Goal: Navigation & Orientation: Understand site structure

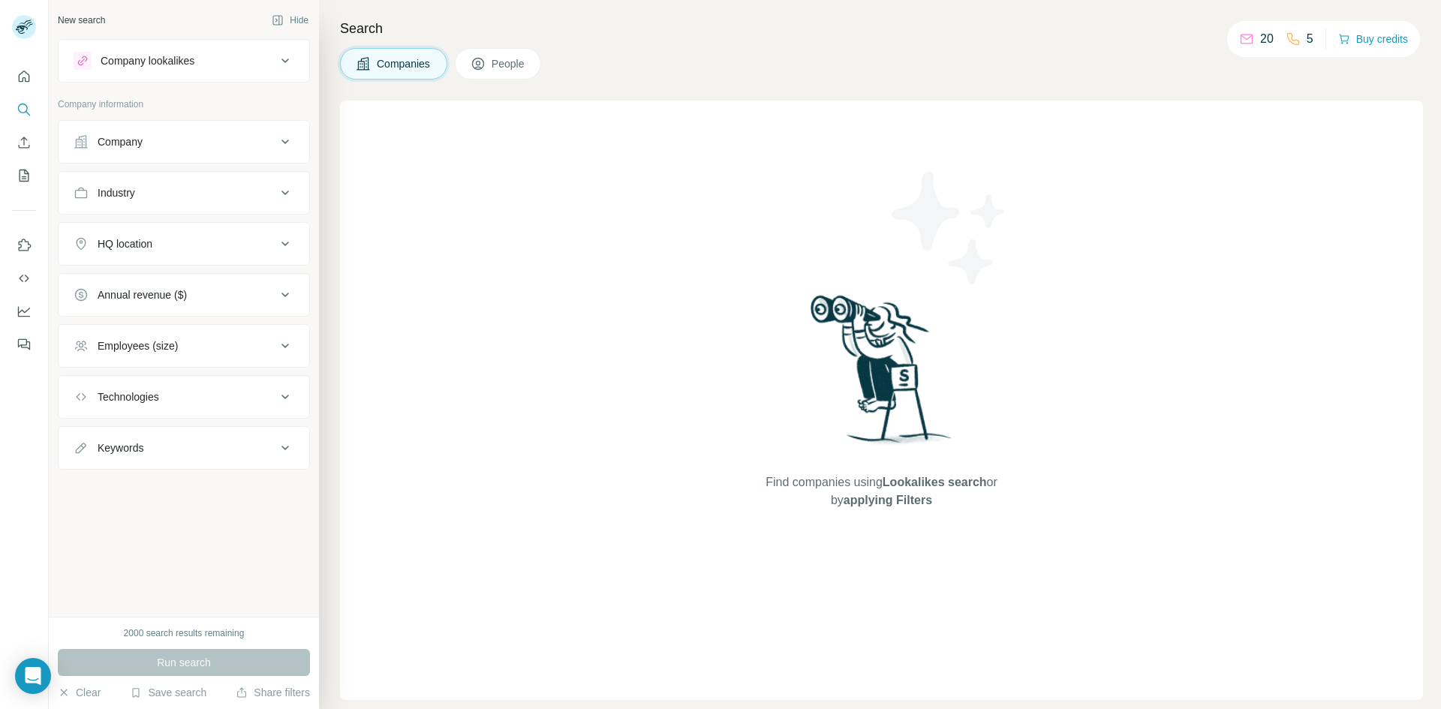
click at [1253, 41] on icon at bounding box center [1246, 39] width 15 height 15
click at [484, 65] on icon at bounding box center [478, 63] width 15 height 15
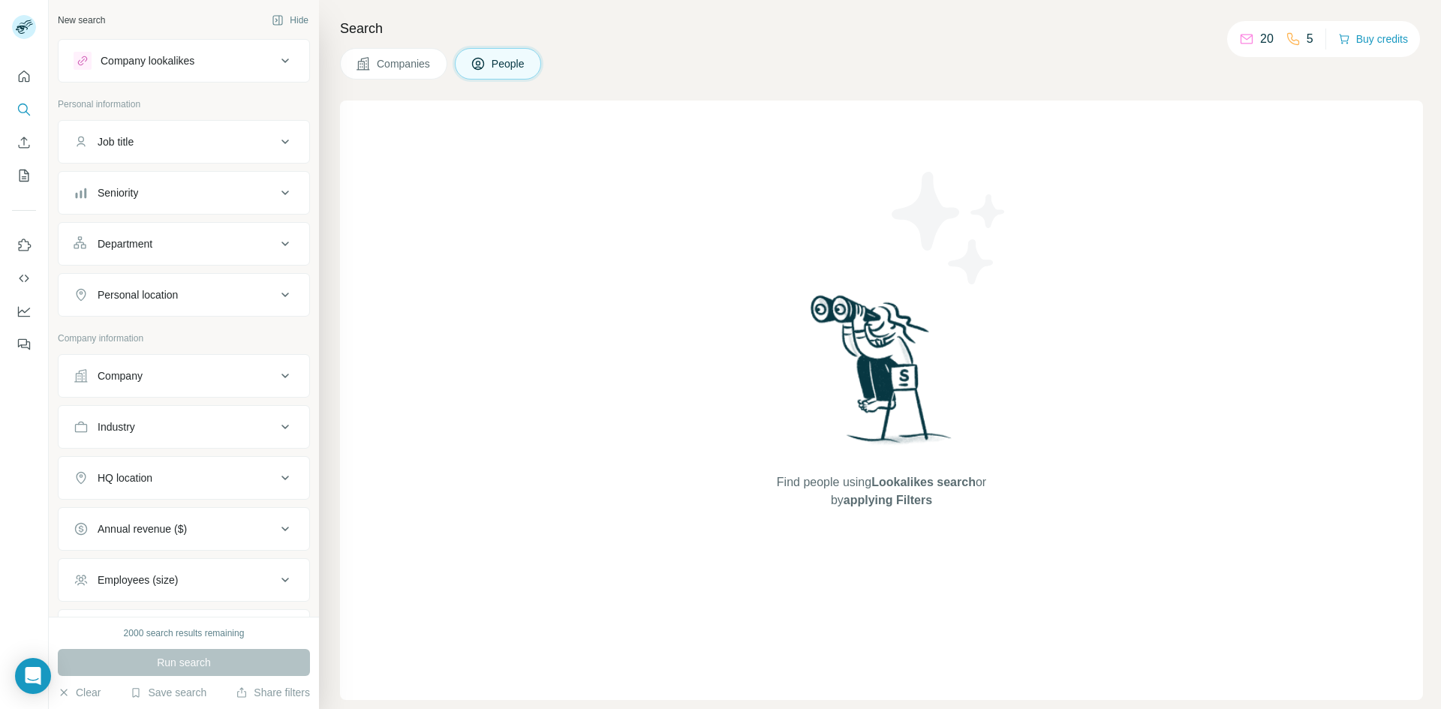
click at [236, 66] on div "Company lookalikes" at bounding box center [175, 61] width 203 height 18
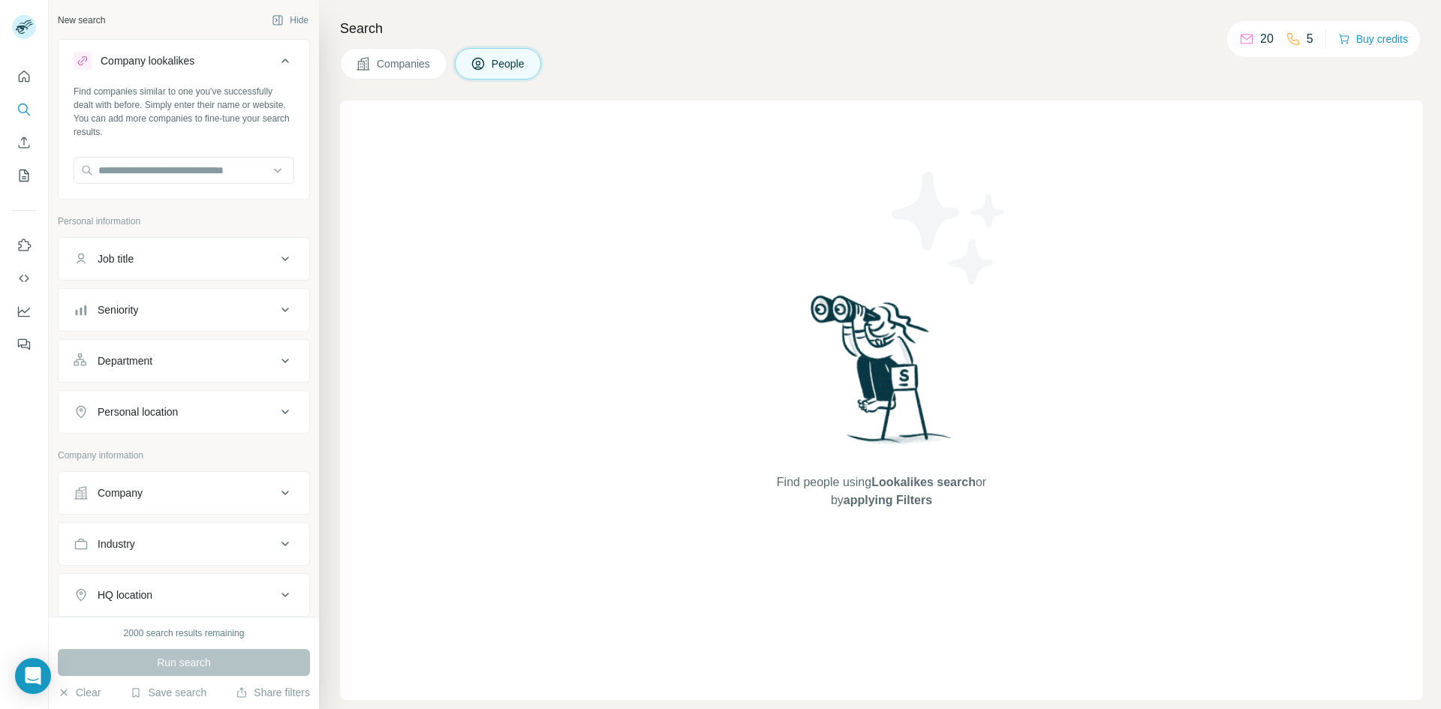
click at [236, 66] on div "Company lookalikes" at bounding box center [175, 61] width 203 height 18
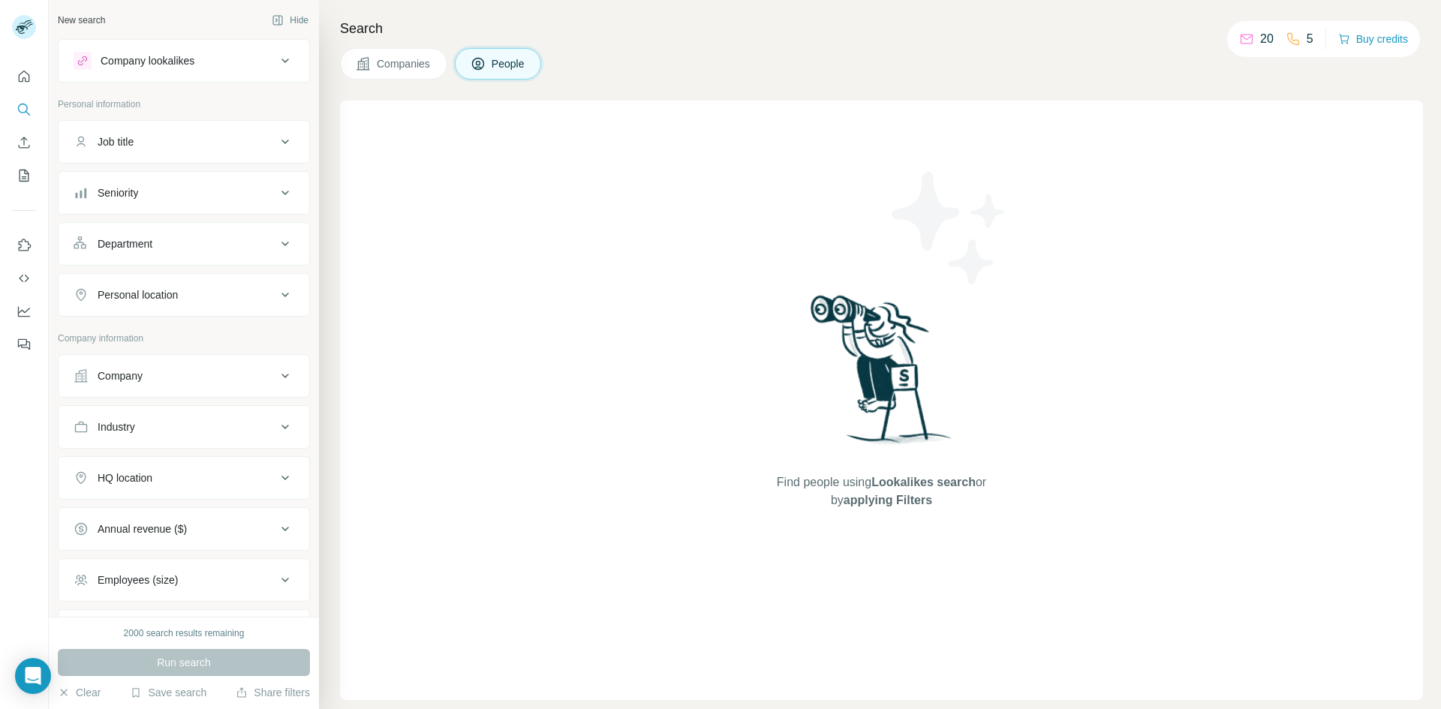
scroll to position [129, 0]
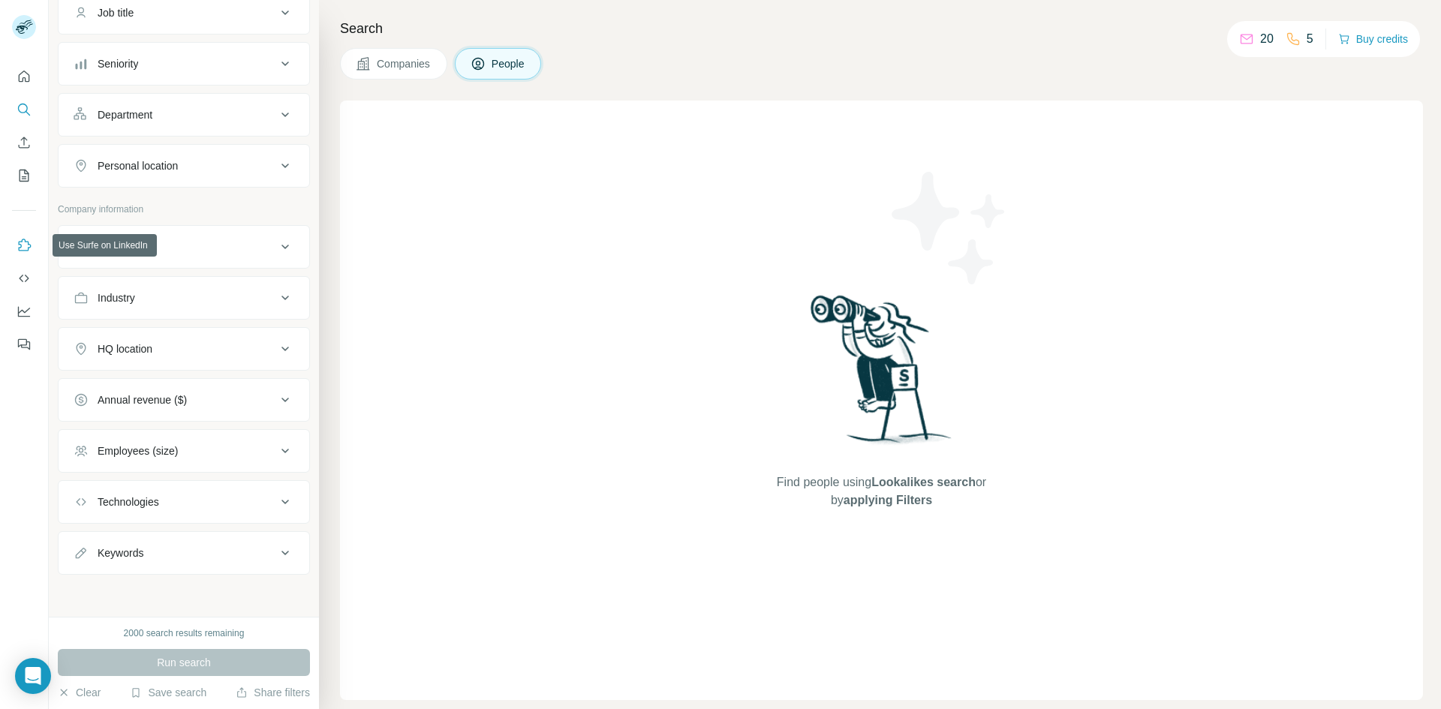
click at [22, 242] on icon "Use Surfe on LinkedIn" at bounding box center [24, 245] width 15 height 15
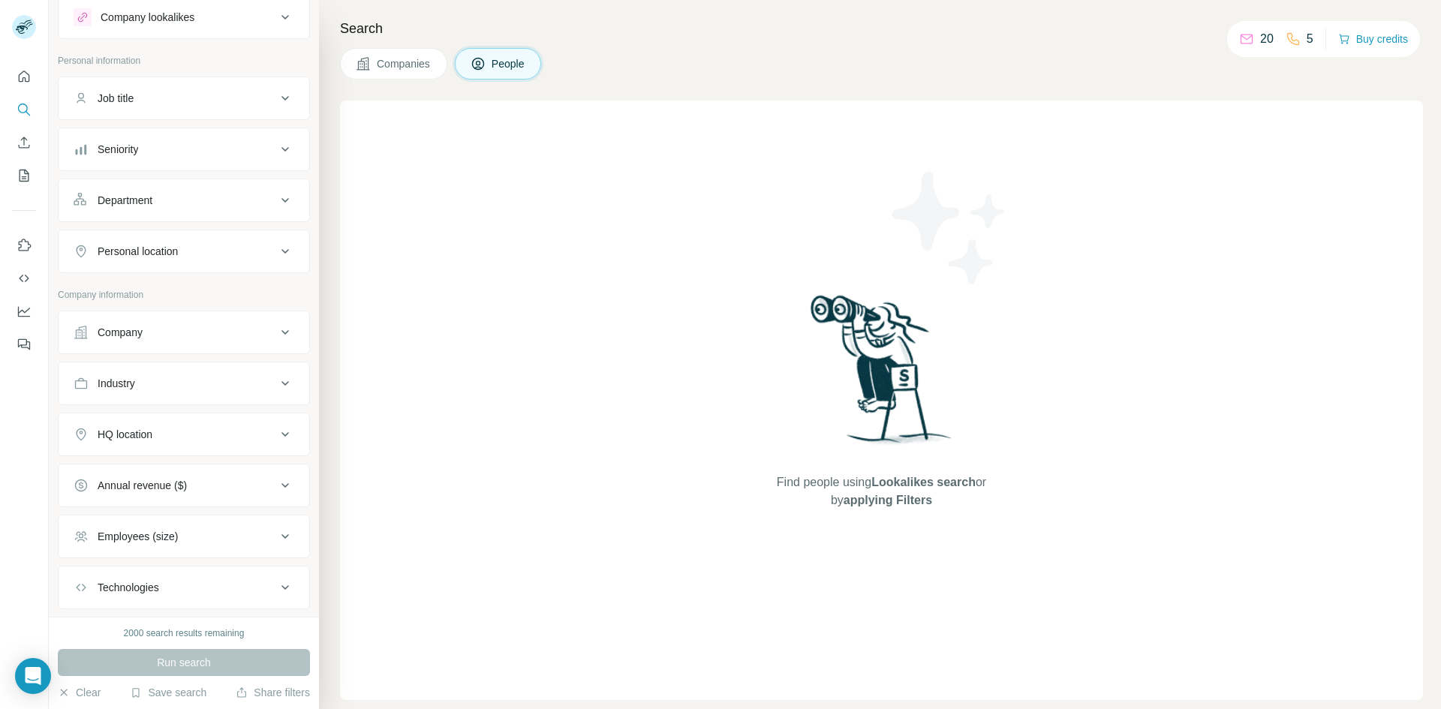
scroll to position [0, 0]
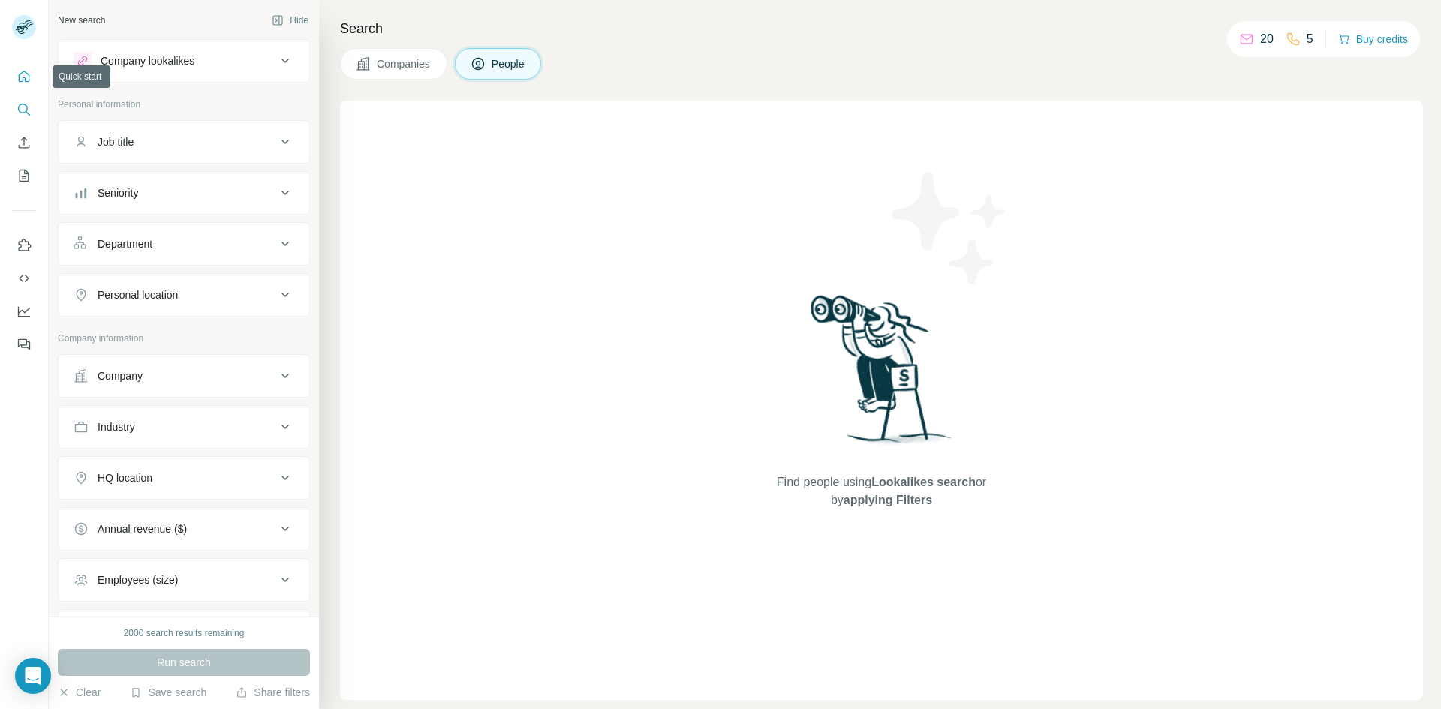
click at [28, 79] on icon "Quick start" at bounding box center [24, 76] width 15 height 15
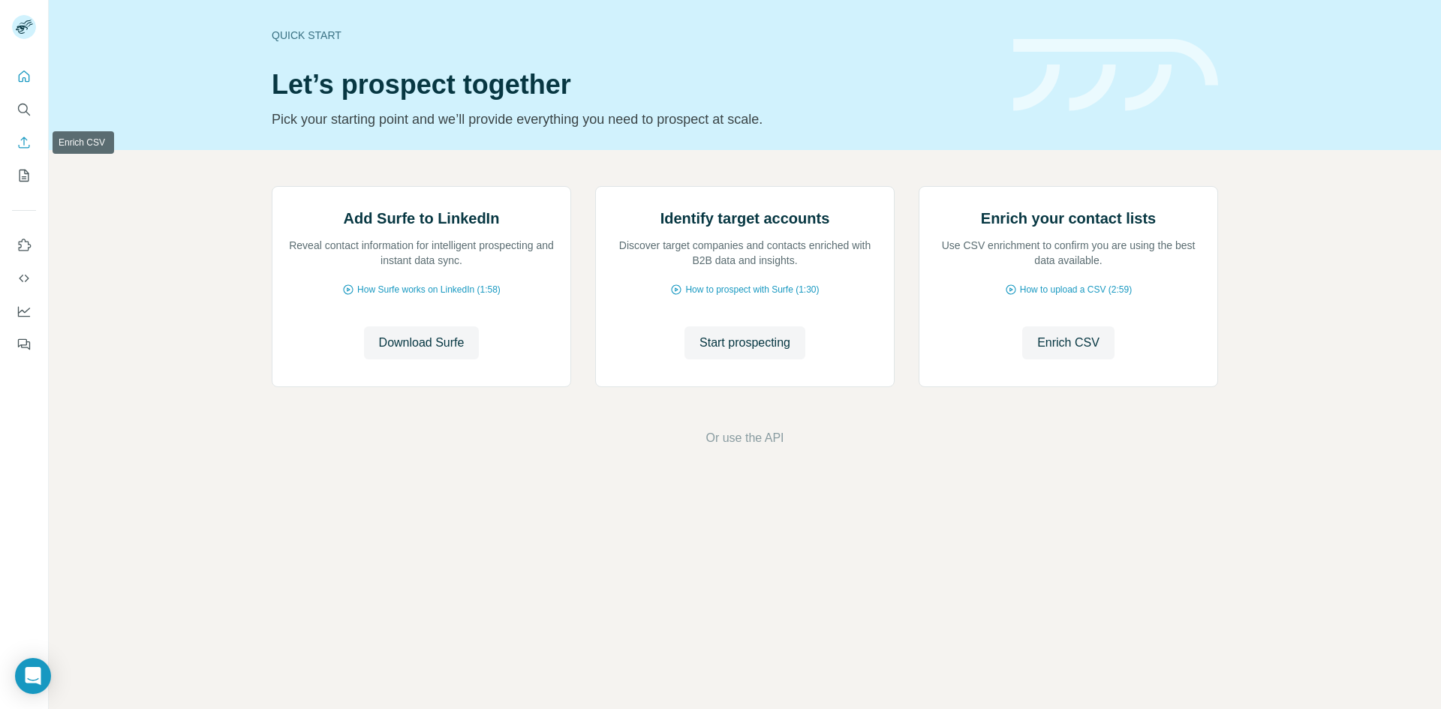
click at [20, 137] on icon "Enrich CSV" at bounding box center [24, 142] width 15 height 15
click at [24, 140] on icon "Enrich CSV" at bounding box center [24, 142] width 11 height 11
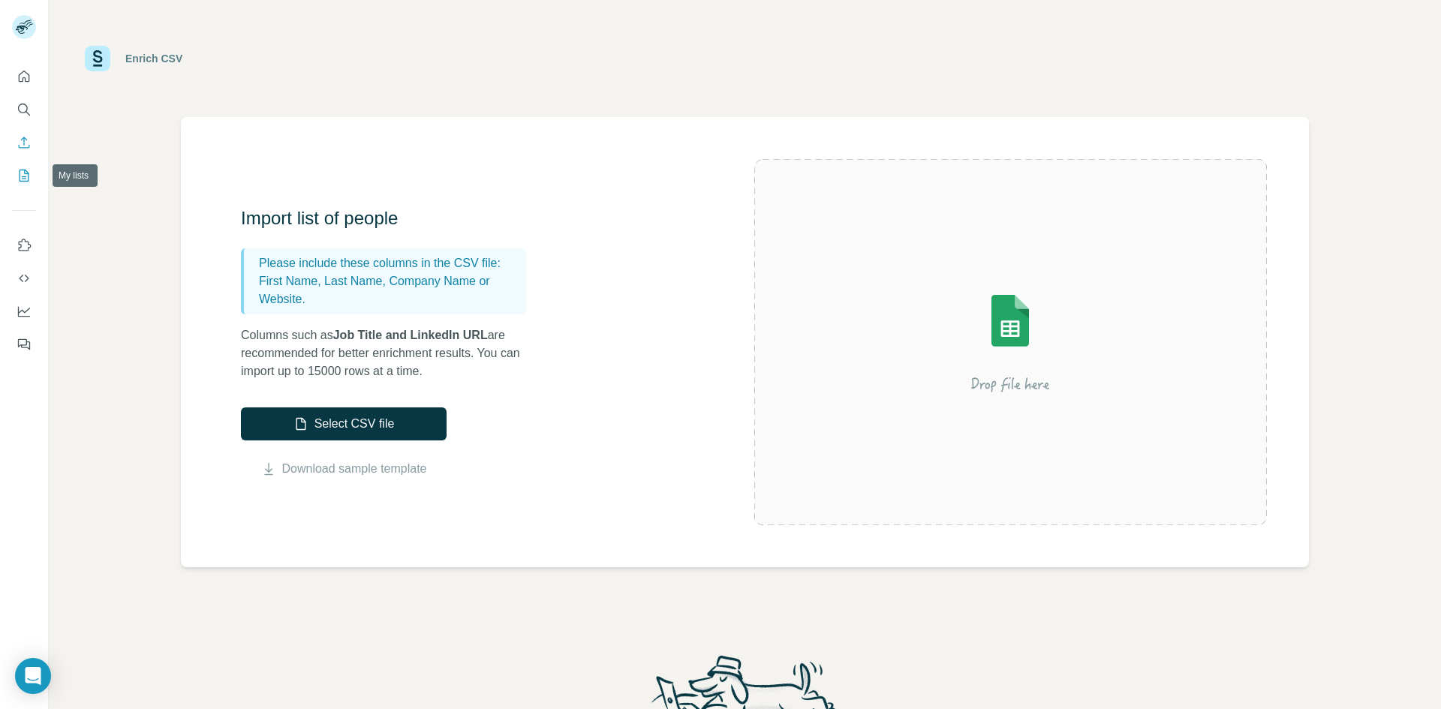
click at [25, 179] on icon "My lists" at bounding box center [26, 175] width 8 height 10
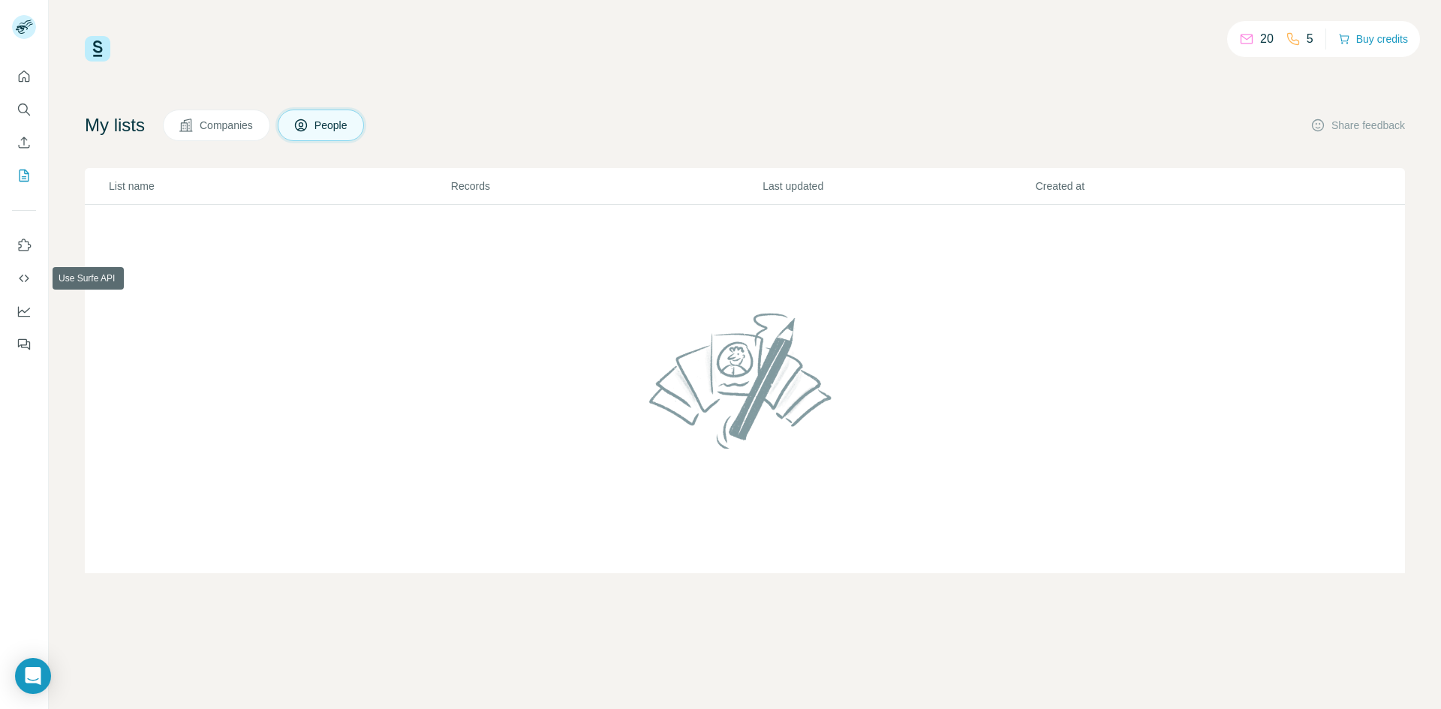
click at [26, 255] on button "Use Surfe on LinkedIn" at bounding box center [24, 245] width 24 height 27
click at [1392, 43] on button "Buy credits" at bounding box center [1373, 39] width 70 height 21
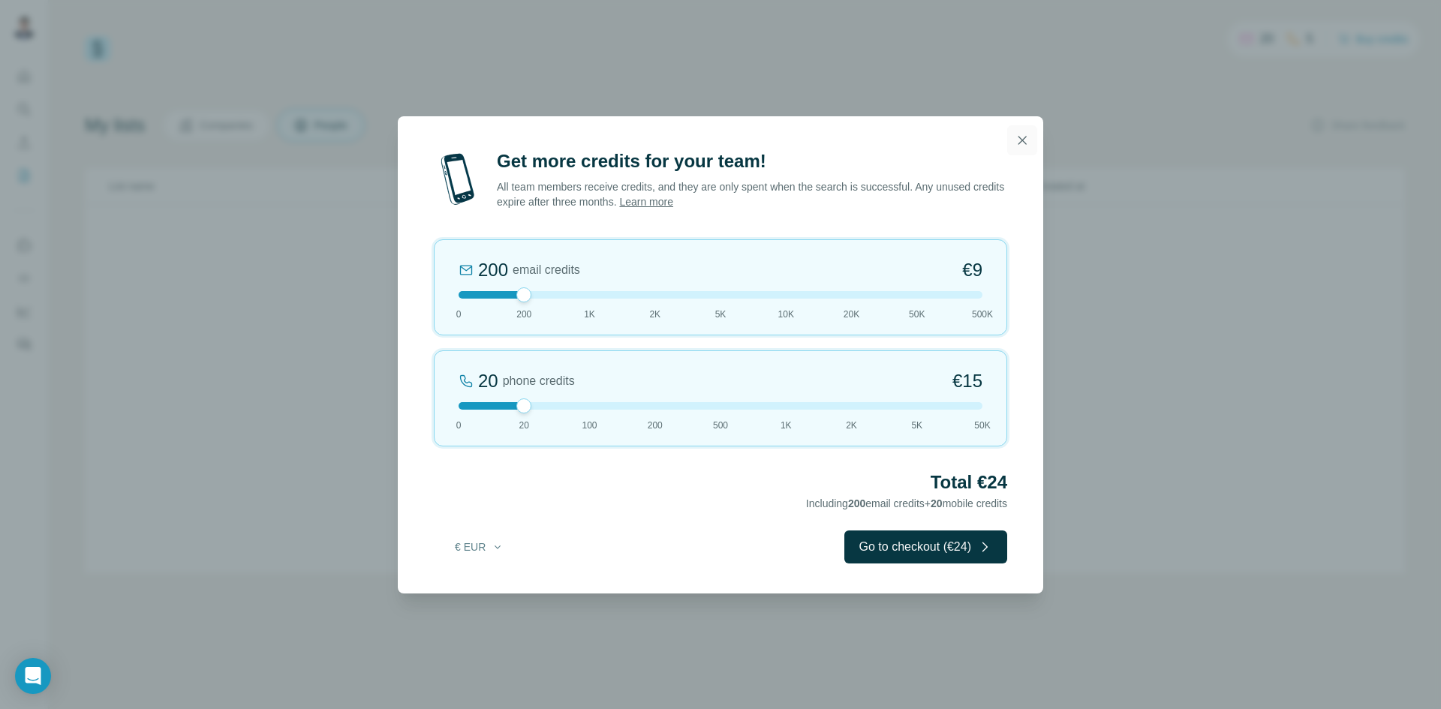
click at [1028, 143] on icon "button" at bounding box center [1022, 140] width 15 height 15
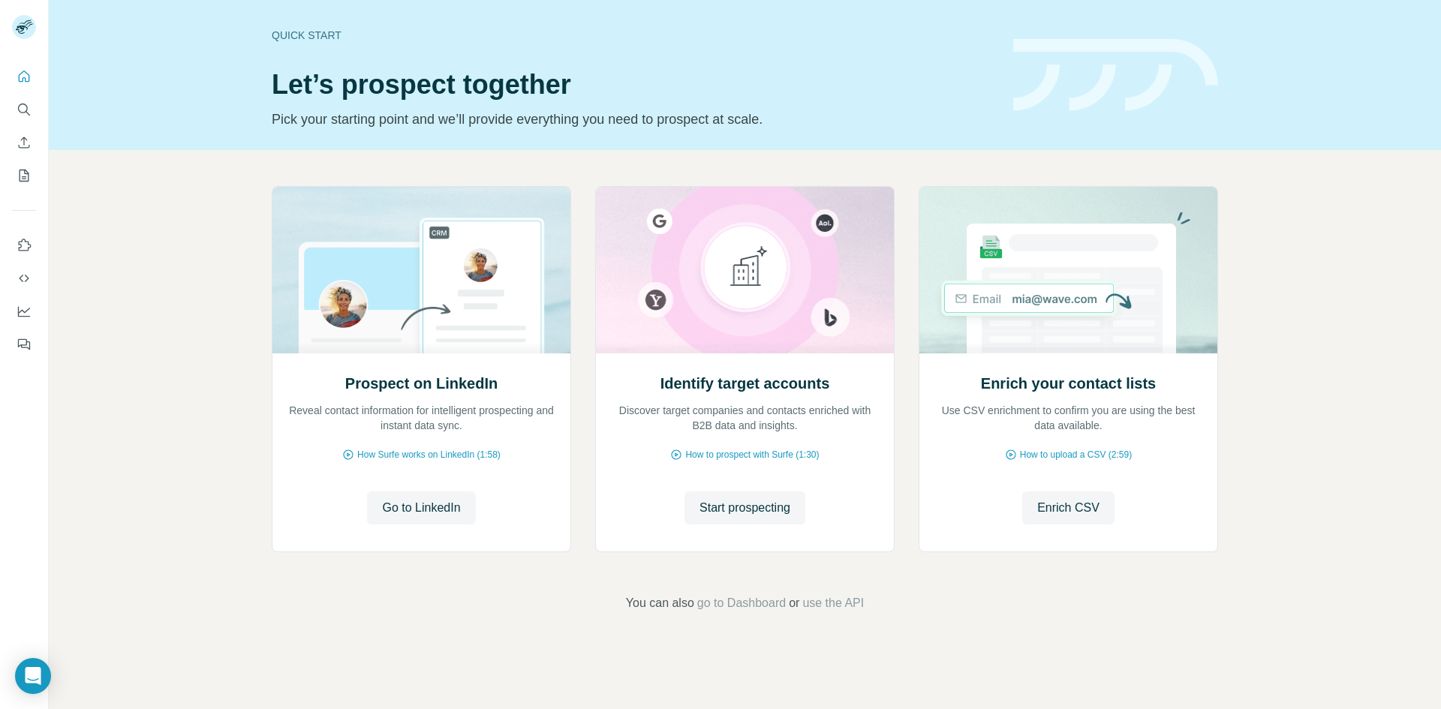
click at [400, 512] on span "Go to LinkedIn" at bounding box center [421, 508] width 78 height 18
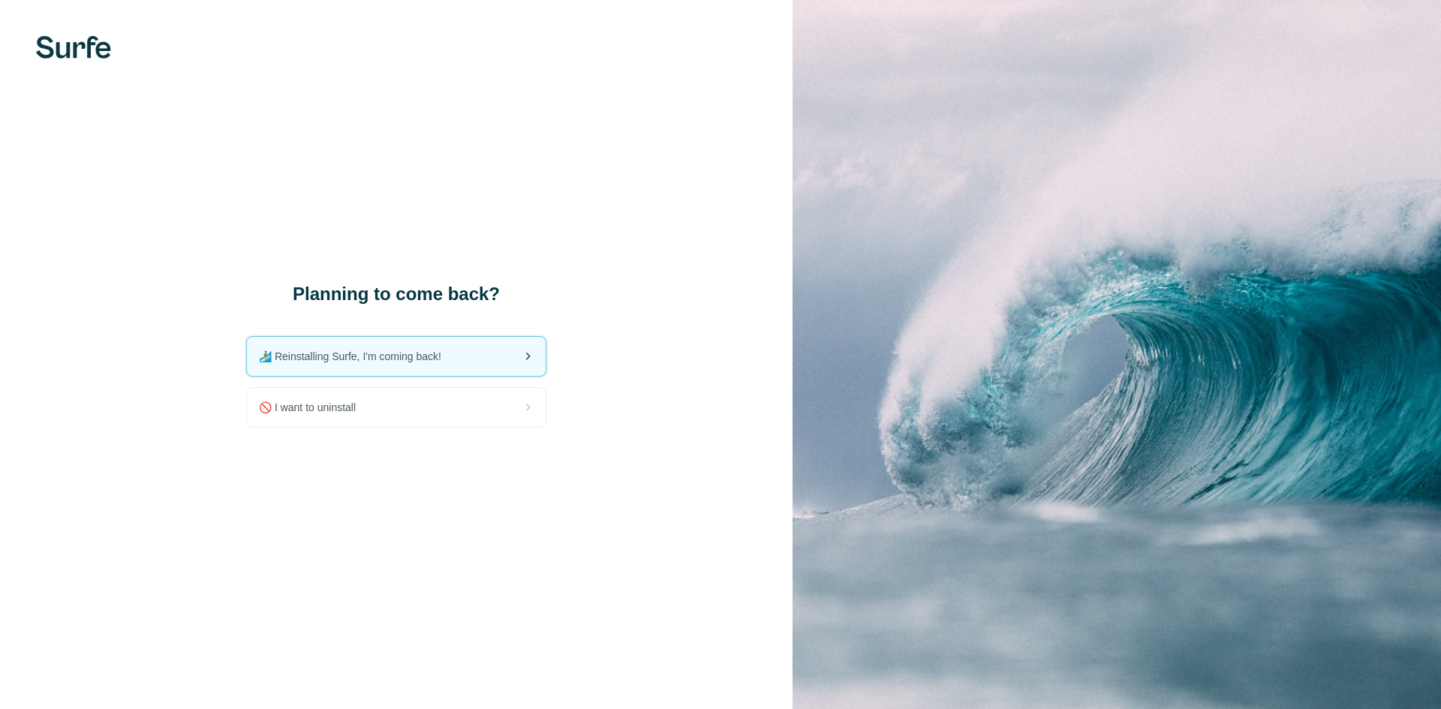
click at [411, 362] on span "🏄🏻‍♂️ Reinstalling Surfe, I'm coming back!" at bounding box center [356, 356] width 194 height 15
